Goal: Check status: Check status

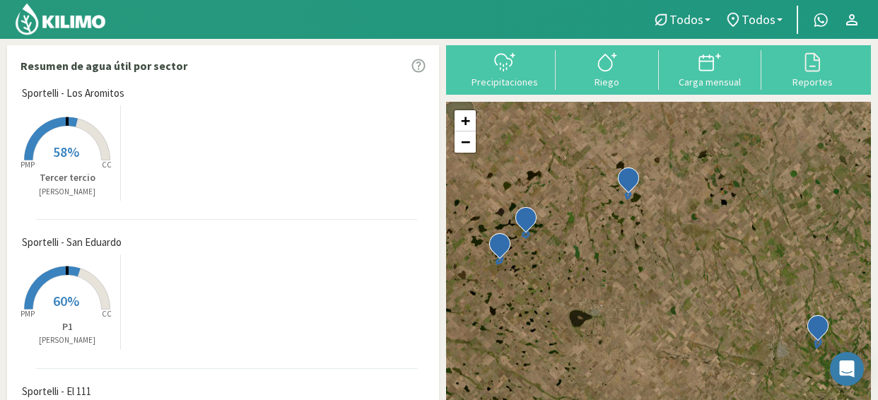
click at [92, 283] on icon at bounding box center [68, 287] width 86 height 43
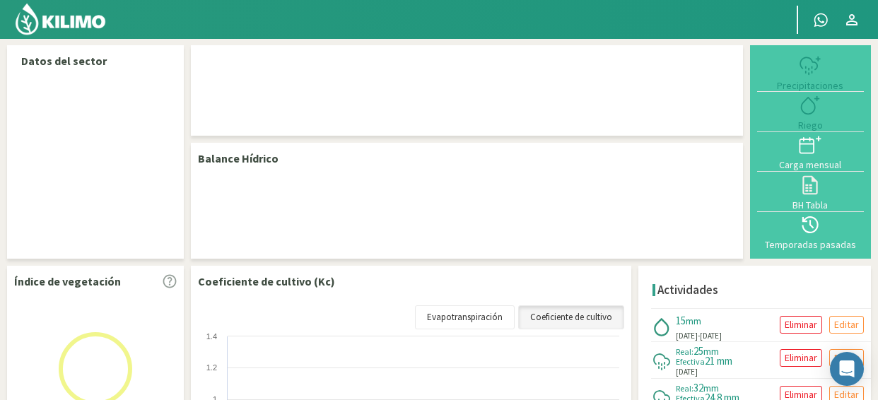
select select "3: Object"
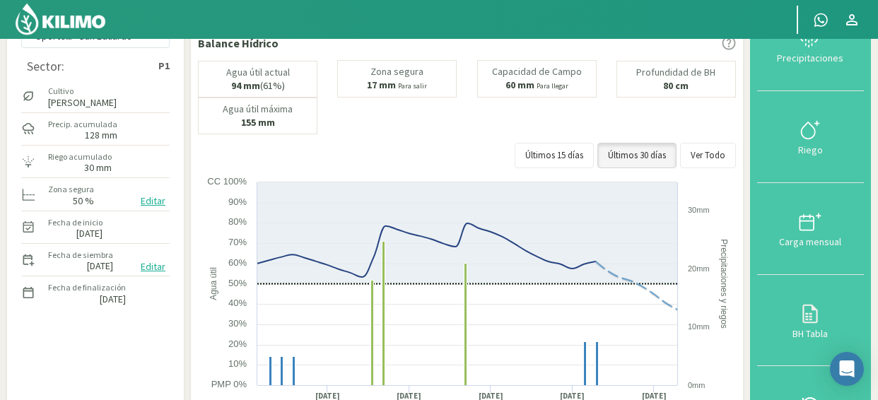
scroll to position [57, 0]
